Goal: Task Accomplishment & Management: Use online tool/utility

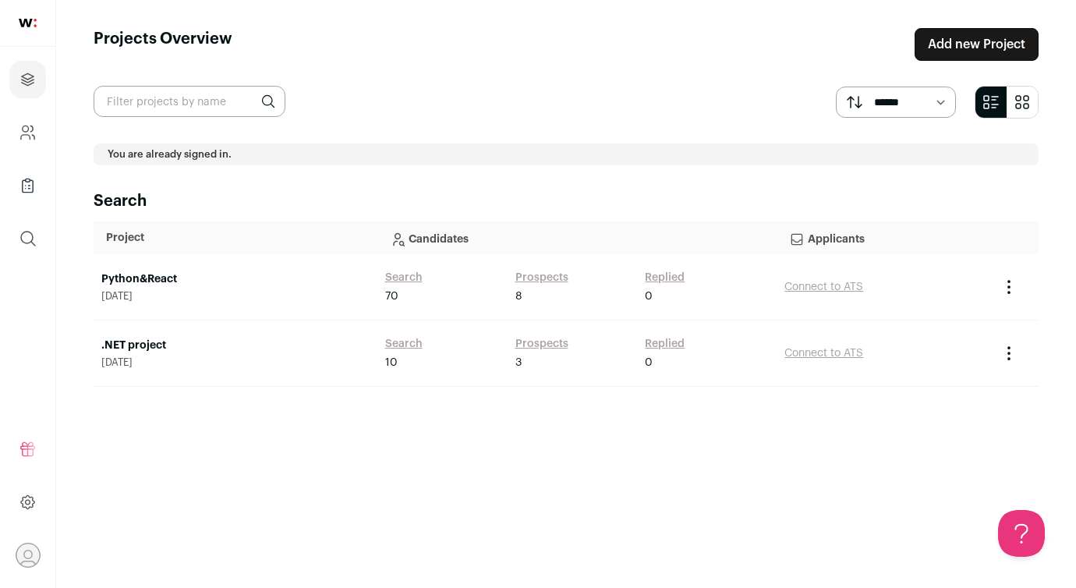
click at [186, 80] on main "Projects Overview Add new Project ****** ******* You are already signed in. Sea…" at bounding box center [566, 294] width 1020 height 588
click at [30, 231] on icon "submit" at bounding box center [28, 238] width 19 height 19
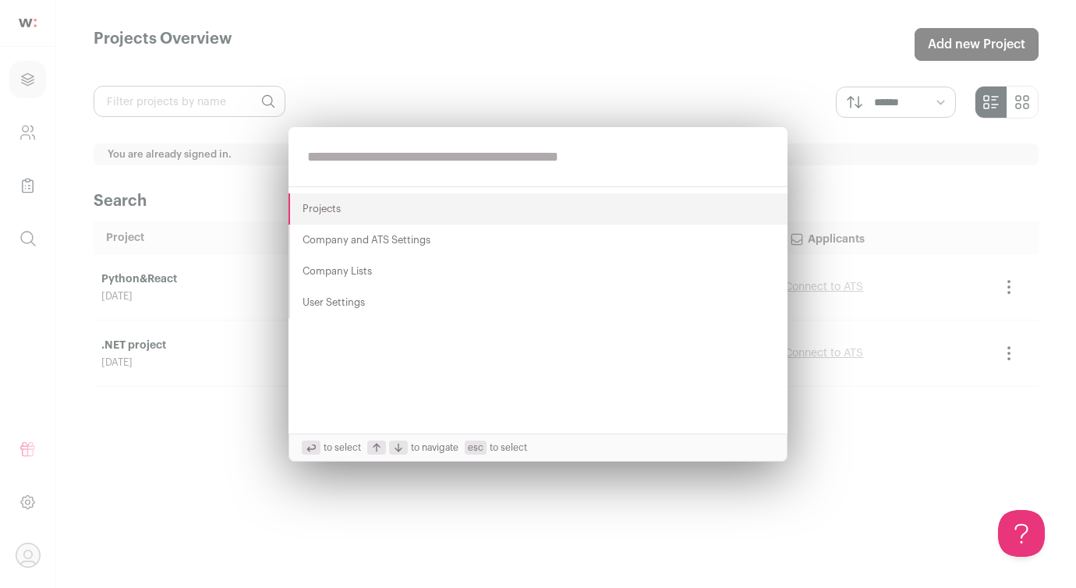
click at [266, 61] on div "Projects Company and ATS Settings Company Lists User Settings to select to navi…" at bounding box center [538, 294] width 1076 height 588
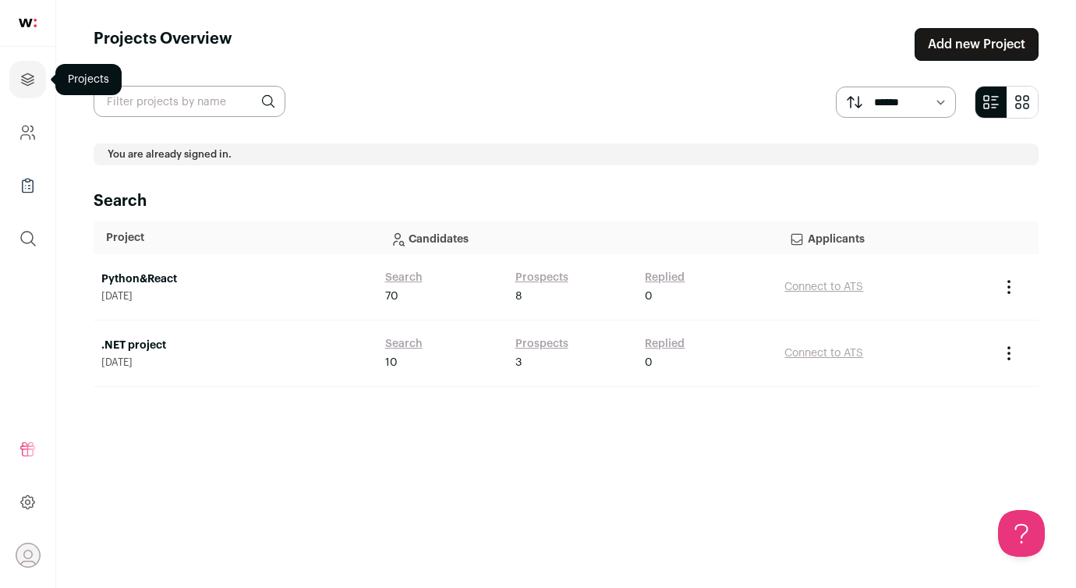
click at [34, 71] on icon "Projects" at bounding box center [28, 79] width 18 height 19
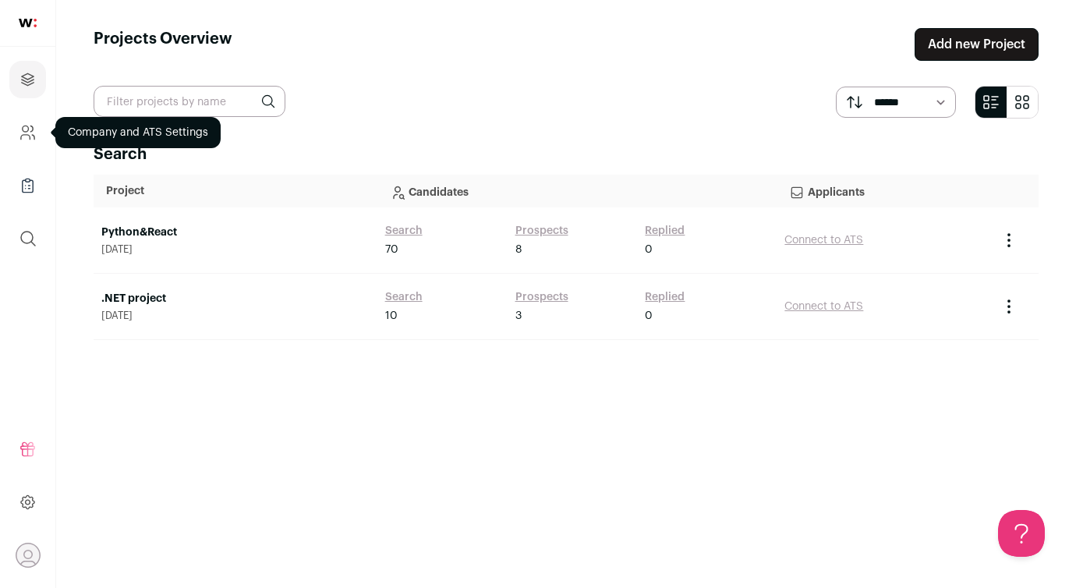
click at [28, 141] on icon "Company and ATS Settings" at bounding box center [28, 132] width 18 height 19
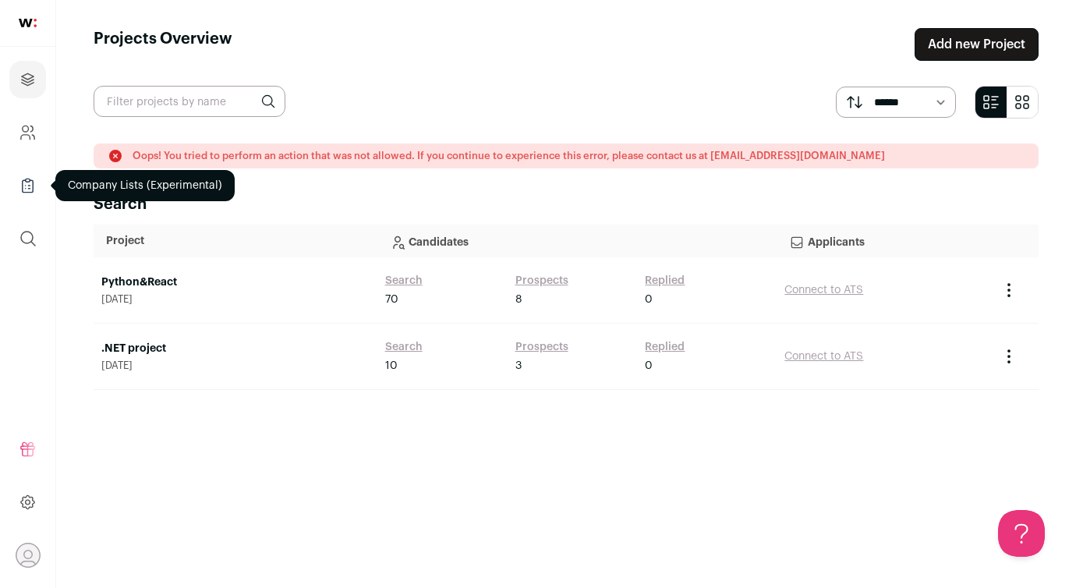
click at [27, 188] on icon "Company Lists" at bounding box center [28, 185] width 18 height 19
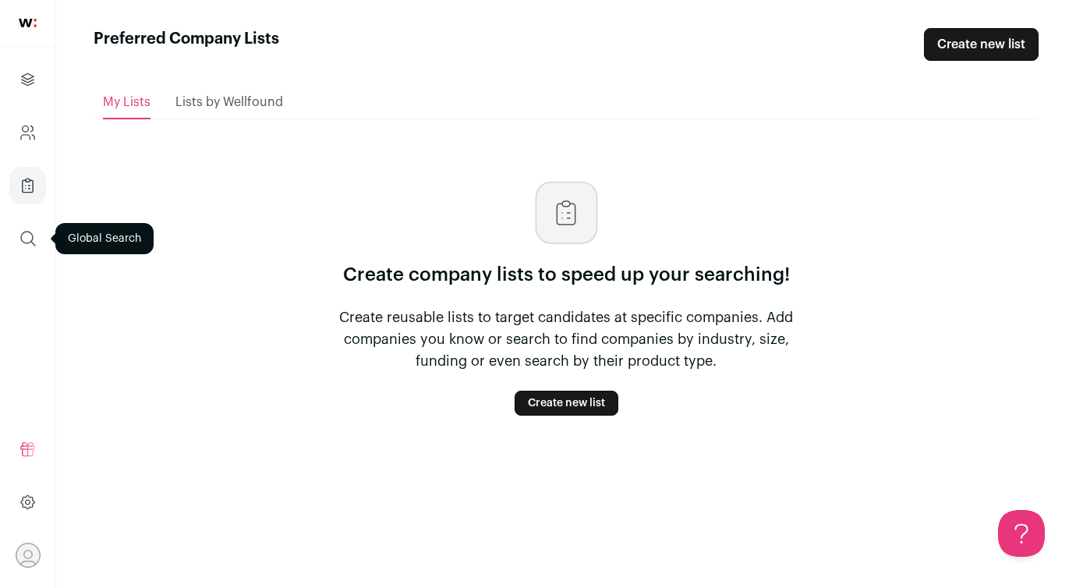
click at [30, 226] on button "submit" at bounding box center [27, 238] width 37 height 37
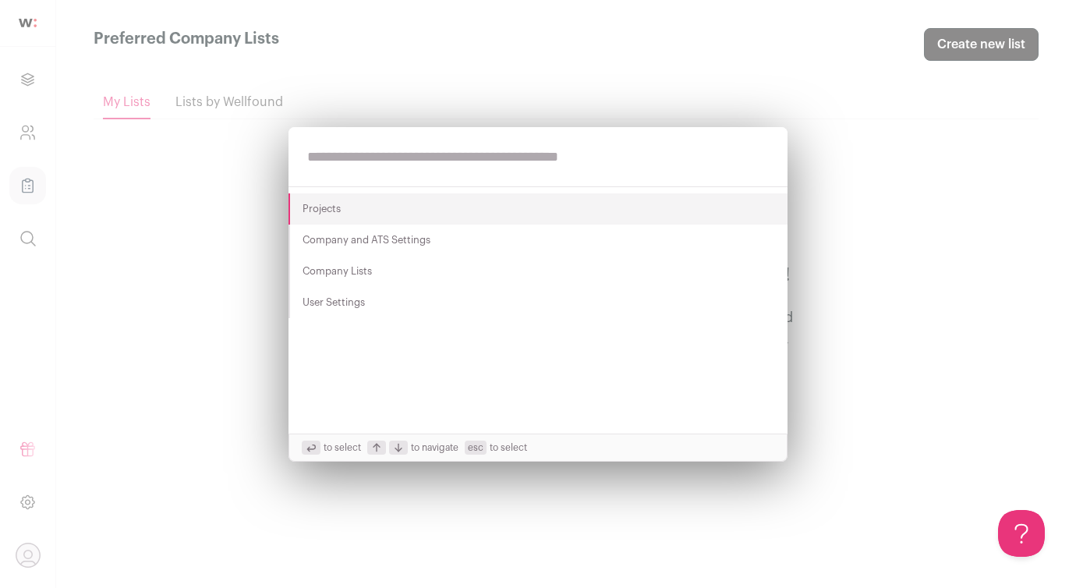
click at [21, 94] on div "Projects Company and ATS Settings Company Lists User Settings to select to navi…" at bounding box center [538, 294] width 1076 height 588
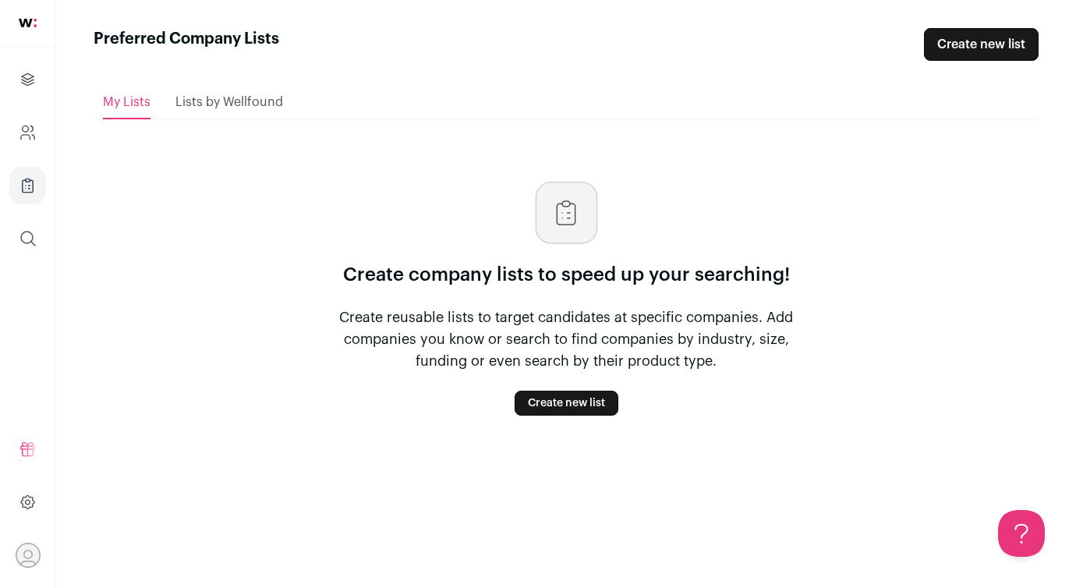
click at [28, 16] on link at bounding box center [27, 23] width 55 height 47
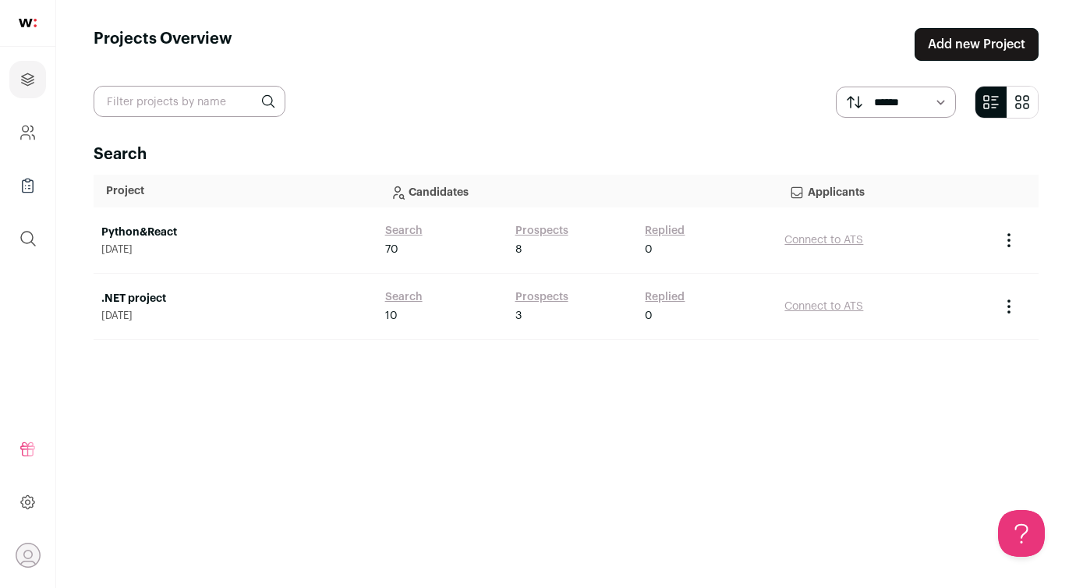
click at [164, 240] on div "Python&React [DATE]" at bounding box center [235, 240] width 268 height 31
click at [164, 233] on link "Python&React" at bounding box center [235, 233] width 268 height 16
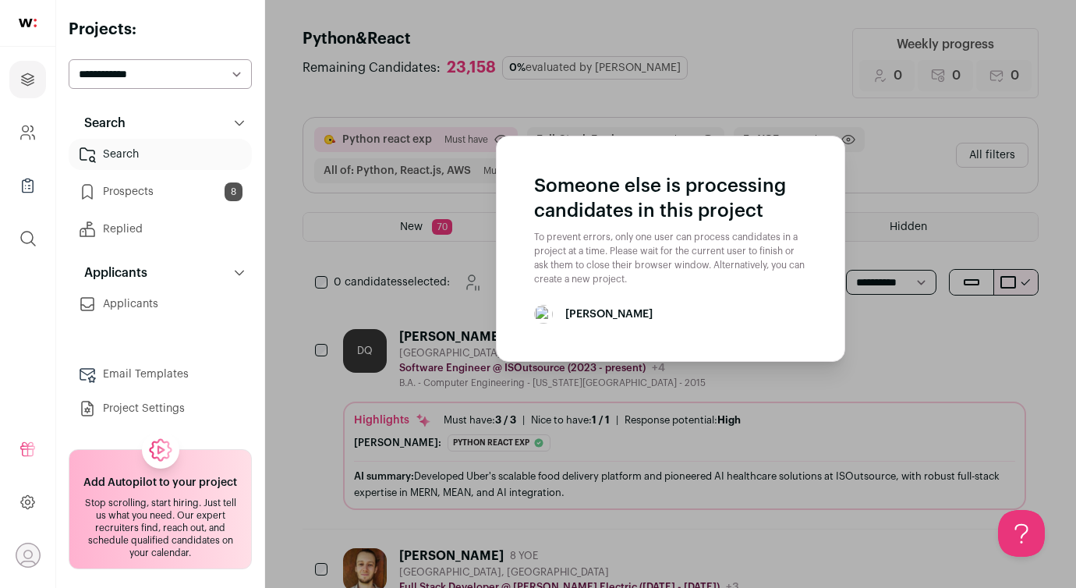
click at [643, 440] on aside "Someone else is processing candidates in this project To prevent errors, only o…" at bounding box center [670, 322] width 811 height 644
click at [434, 168] on aside "Someone else is processing candidates in this project To prevent errors, only o…" at bounding box center [670, 322] width 811 height 644
click at [320, 48] on aside "Someone else is processing candidates in this project To prevent errors, only o…" at bounding box center [670, 322] width 811 height 644
click at [805, 453] on aside "Someone else is processing candidates in this project To prevent errors, only o…" at bounding box center [670, 322] width 811 height 644
click at [30, 37] on link at bounding box center [27, 23] width 55 height 47
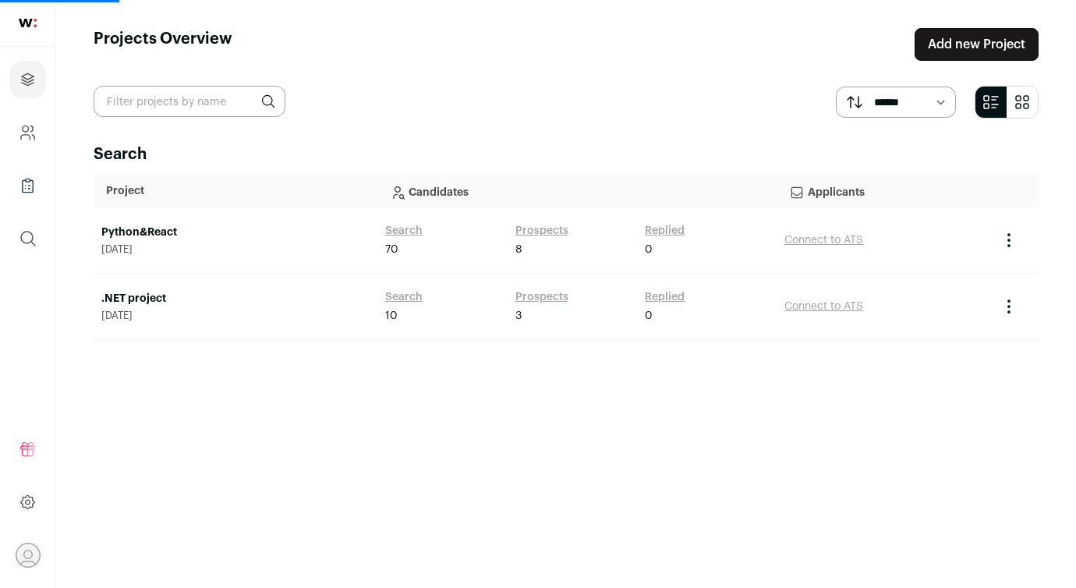
click at [167, 228] on link "Python&React" at bounding box center [235, 233] width 268 height 16
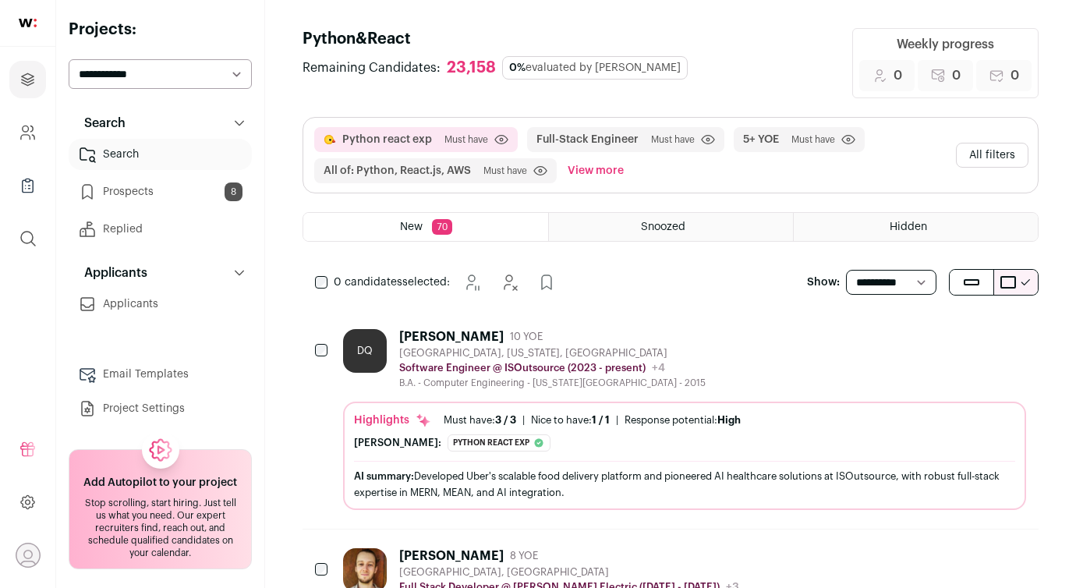
click at [331, 296] on div "0 candidates selected: [GEOGRAPHIC_DATA] Hide" at bounding box center [439, 282] width 272 height 31
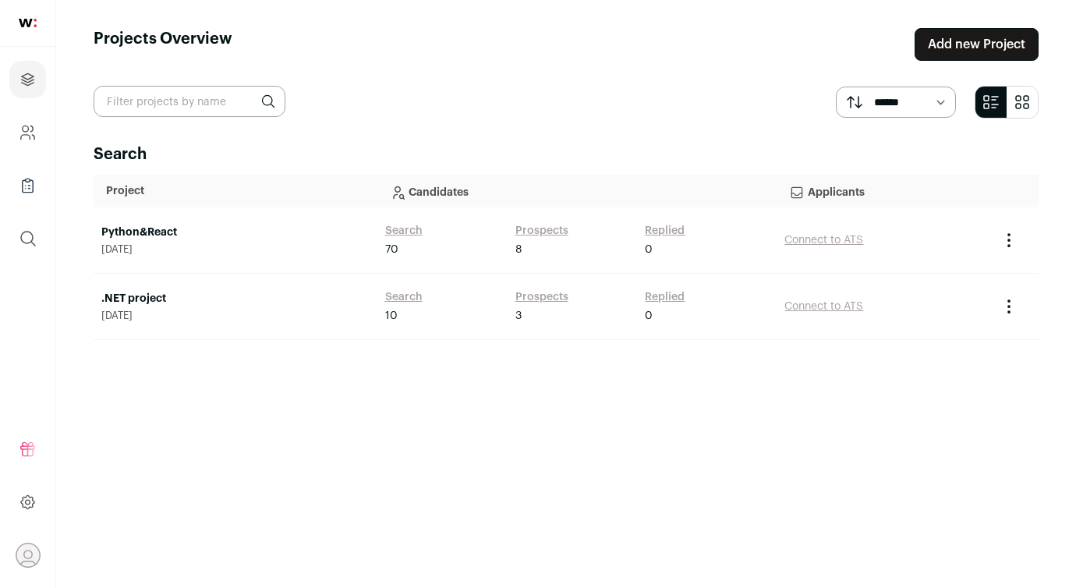
click at [329, 420] on div "Search Project Candidates Applicants Python&React [DATE] Search 70 Prospects 8 …" at bounding box center [566, 351] width 945 height 416
click at [155, 303] on link ".NET project" at bounding box center [235, 299] width 268 height 16
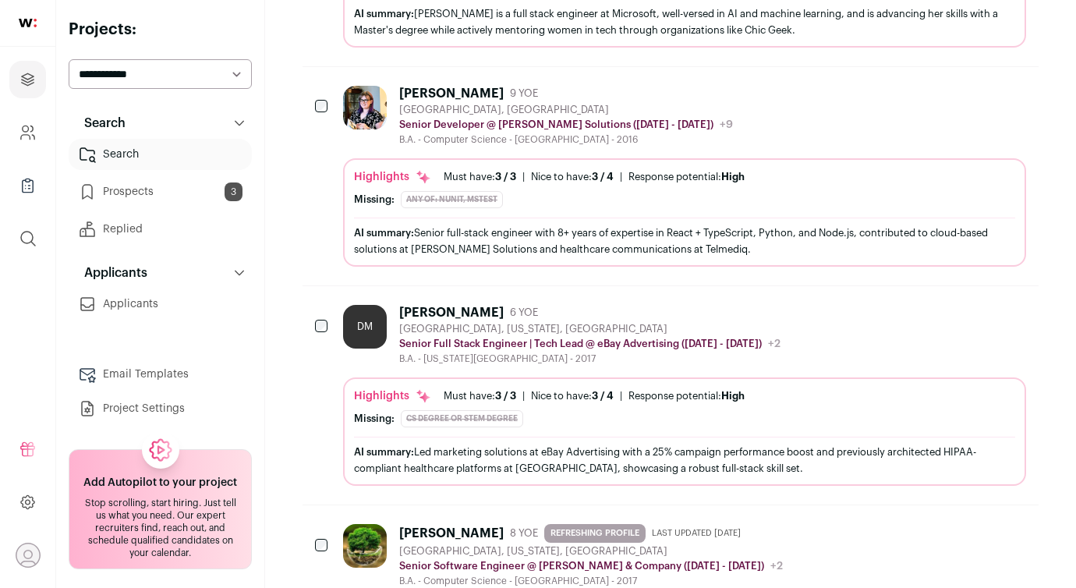
scroll to position [2080, 0]
